Goal: Task Accomplishment & Management: Use online tool/utility

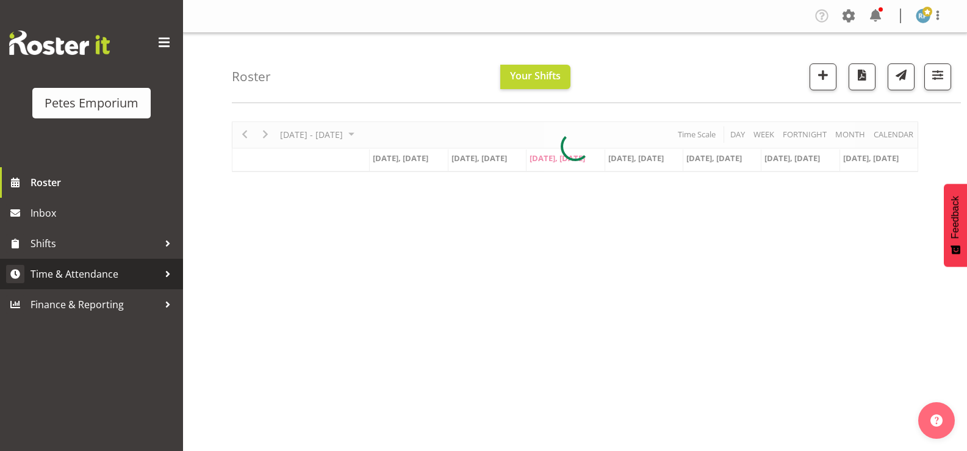
click at [103, 275] on span "Time & Attendance" at bounding box center [95, 274] width 128 height 18
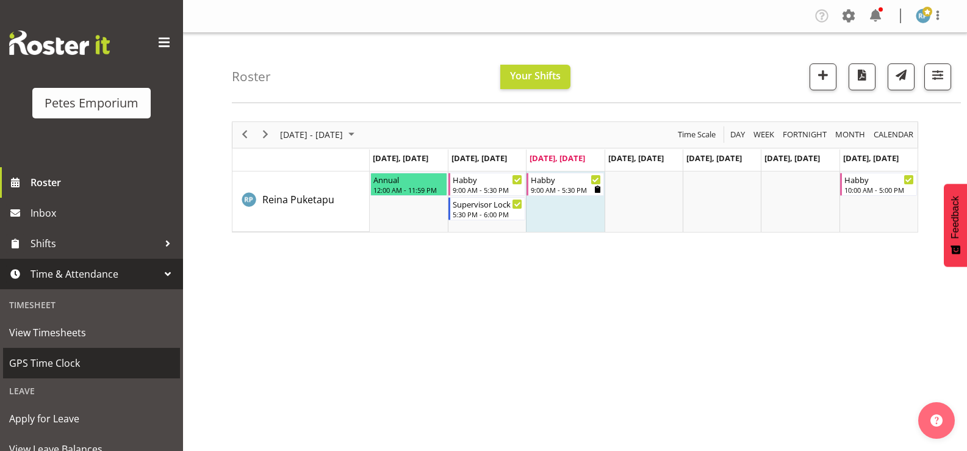
click at [62, 369] on span "GPS Time Clock" at bounding box center [91, 363] width 165 height 18
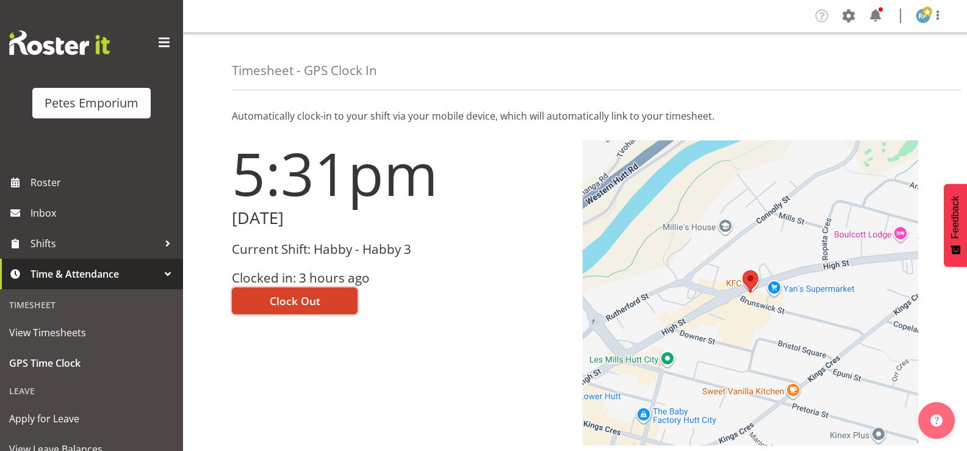
click at [331, 314] on button "Clock Out" at bounding box center [295, 300] width 126 height 27
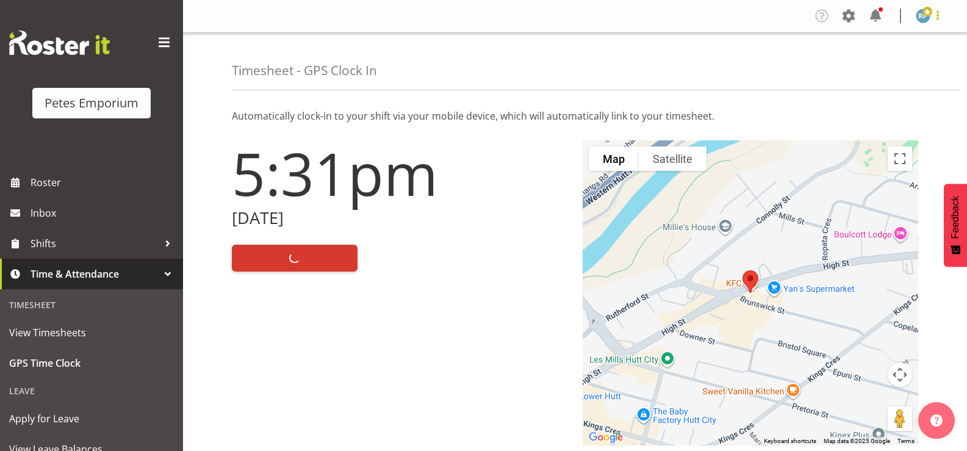
click at [943, 13] on span at bounding box center [938, 15] width 15 height 15
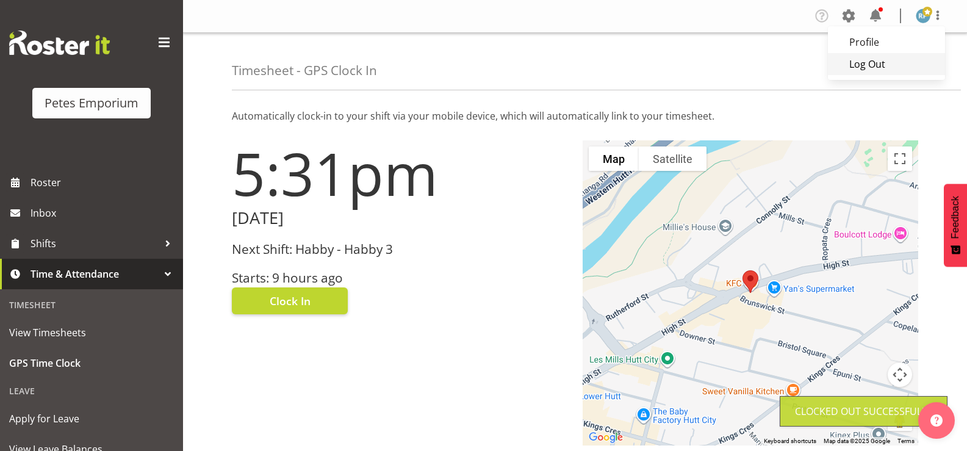
click at [892, 70] on link "Log Out" at bounding box center [886, 64] width 117 height 22
